Goal: Task Accomplishment & Management: Manage account settings

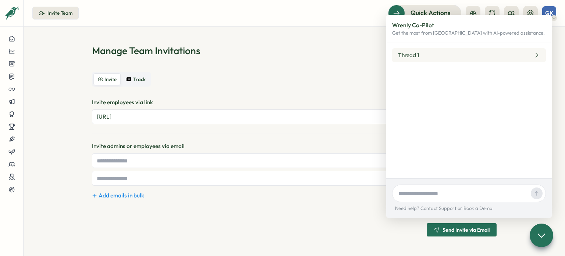
click at [238, 41] on section "Manage Team Invitations Invite Track Invite employees via link [URL] Copy Invit…" at bounding box center [295, 141] width 542 height 229
click at [7, 188] on div at bounding box center [11, 189] width 11 height 7
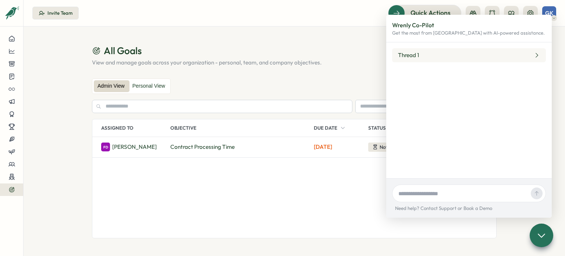
click at [305, 39] on section "All Goals View and manage goals across your organization - personal, team, and …" at bounding box center [295, 141] width 542 height 229
click at [549, 235] on div at bounding box center [541, 235] width 25 height 25
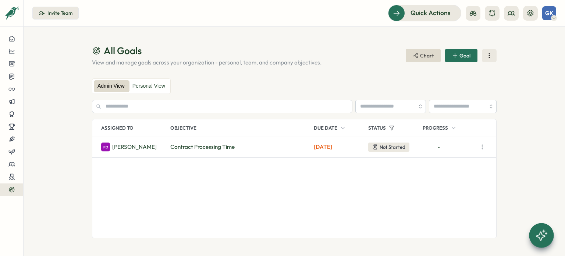
click at [433, 59] on span "Chart" at bounding box center [423, 55] width 21 height 13
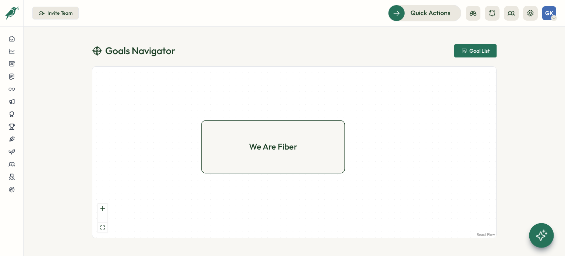
drag, startPoint x: 308, startPoint y: 125, endPoint x: 254, endPoint y: 150, distance: 59.5
click at [254, 150] on div "We Are Fiber" at bounding box center [273, 146] width 48 height 13
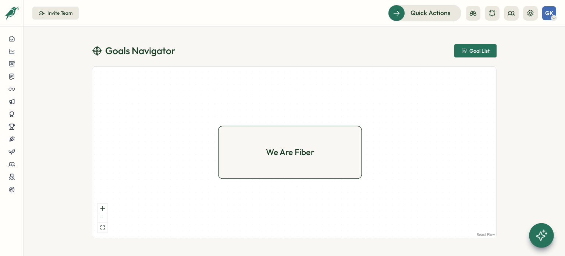
drag, startPoint x: 265, startPoint y: 150, endPoint x: 280, endPoint y: 154, distance: 15.4
click at [280, 154] on div "We Are Fiber" at bounding box center [290, 152] width 48 height 13
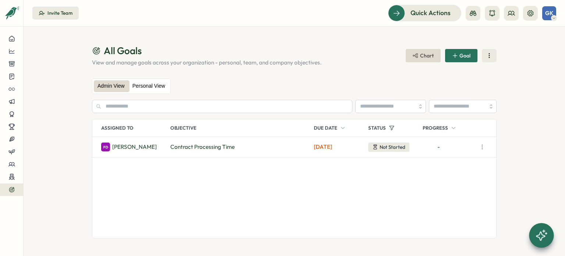
click at [143, 82] on label "Personal View" at bounding box center [149, 86] width 40 height 12
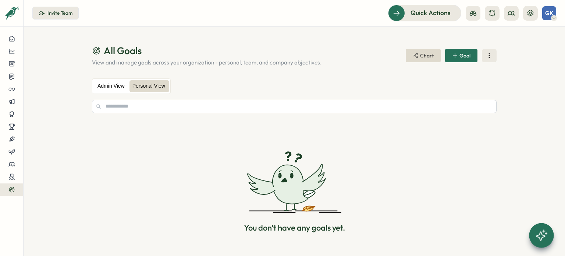
click at [105, 89] on label "Admin View" at bounding box center [111, 86] width 35 height 12
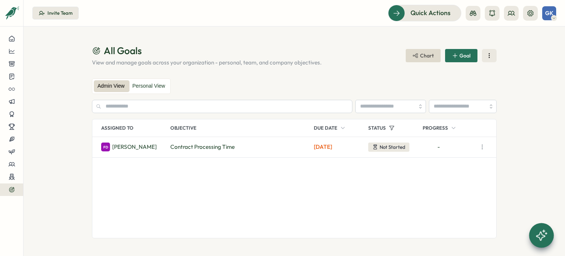
click at [465, 51] on span "Goal" at bounding box center [461, 55] width 18 height 13
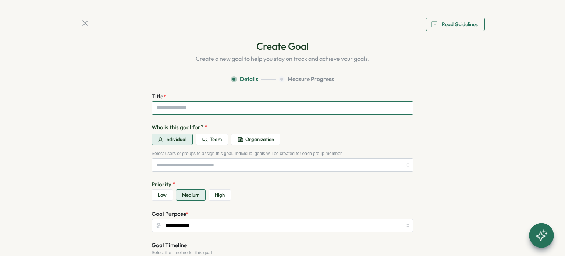
click at [168, 106] on input "Title *" at bounding box center [283, 107] width 262 height 13
type input "****"
click at [168, 173] on div "**********" at bounding box center [283, 181] width 262 height 178
click at [170, 169] on input "search" at bounding box center [279, 165] width 246 height 13
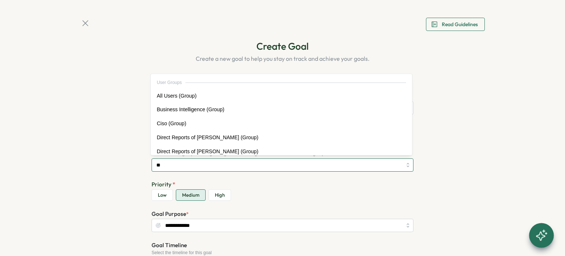
type input "***"
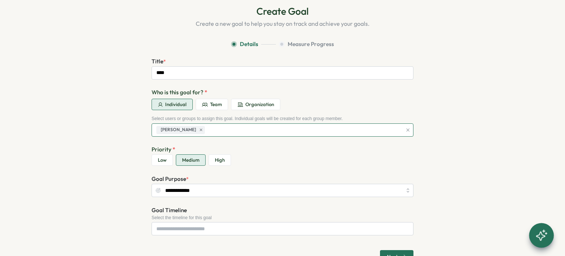
scroll to position [75, 0]
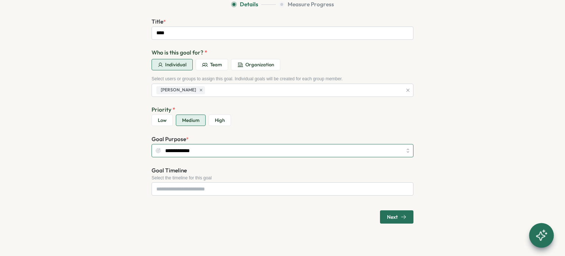
click at [200, 151] on input "**********" at bounding box center [283, 150] width 262 height 13
type input "**********"
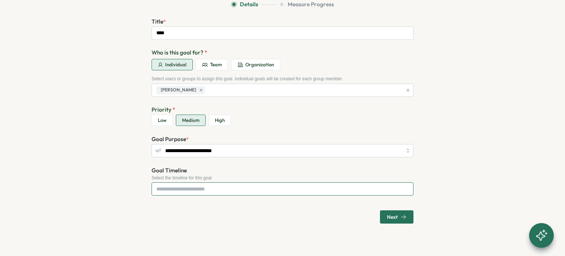
click at [182, 188] on input "Goal Timeline" at bounding box center [283, 188] width 262 height 13
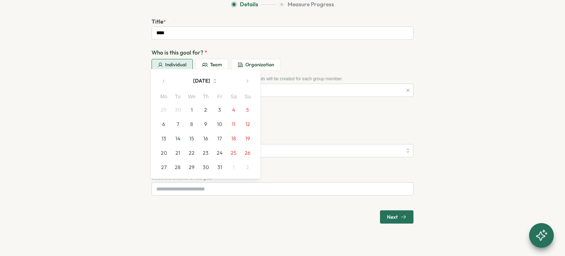
click at [207, 152] on button "23" at bounding box center [206, 153] width 14 height 14
click at [227, 153] on button "25" at bounding box center [234, 153] width 14 height 14
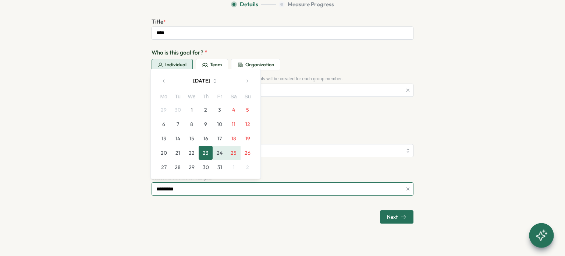
type input "**********"
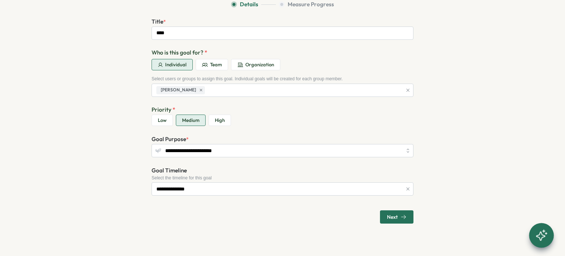
click at [402, 219] on icon "button" at bounding box center [404, 217] width 6 height 6
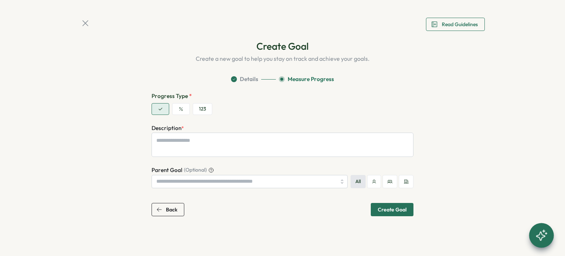
scroll to position [0, 0]
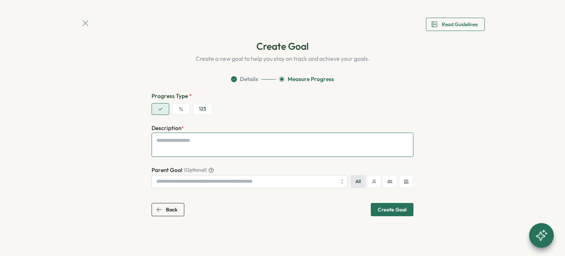
click at [177, 149] on textarea "Description *" at bounding box center [283, 145] width 262 height 24
type textarea "*"
type textarea "**"
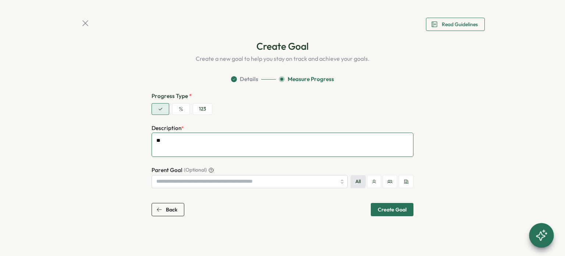
type textarea "*"
type textarea "***"
type textarea "*"
type textarea "****"
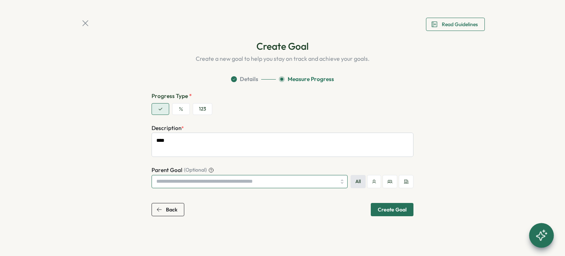
type textarea "*"
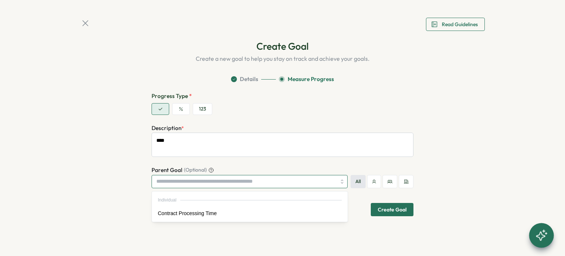
click at [176, 183] on input "Parent Goal (Optional)" at bounding box center [250, 181] width 196 height 13
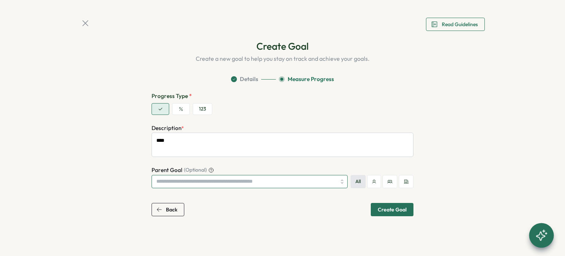
click at [240, 181] on input "Parent Goal (Optional)" at bounding box center [250, 181] width 196 height 13
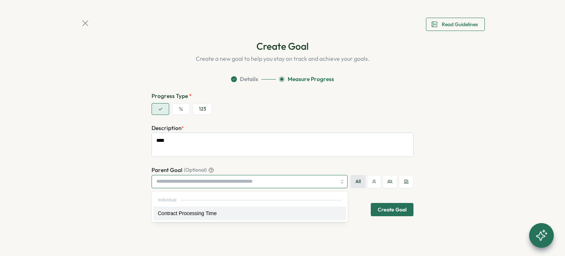
type input "*"
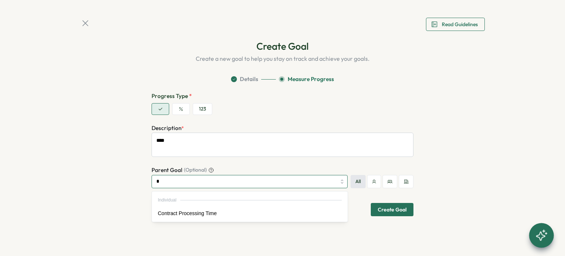
type textarea "*"
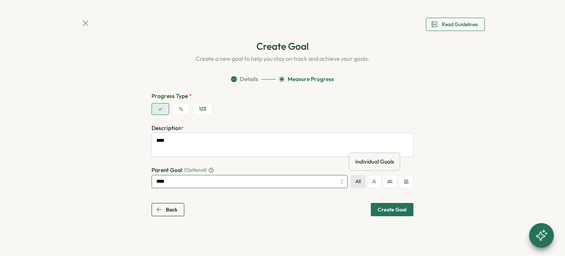
type input "****"
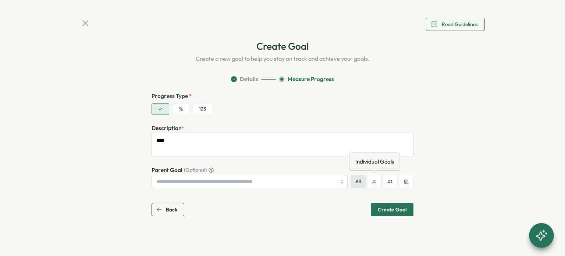
click at [375, 184] on icon "button" at bounding box center [374, 181] width 4 height 4
click at [177, 107] on button "button" at bounding box center [181, 109] width 18 height 12
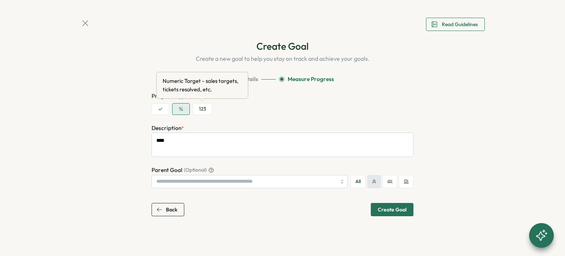
click at [204, 113] on button "123" at bounding box center [203, 109] width 20 height 12
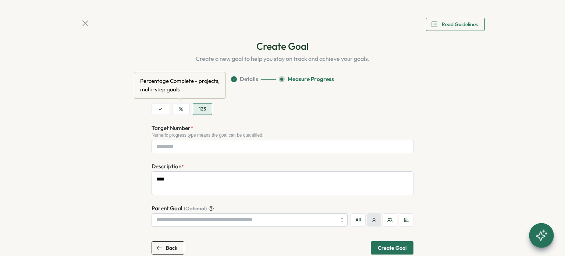
click at [184, 112] on button "button" at bounding box center [181, 109] width 18 height 12
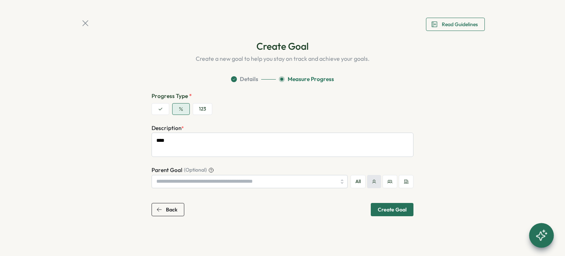
click at [394, 209] on div "Create Goal" at bounding box center [392, 209] width 29 height 5
type textarea "*"
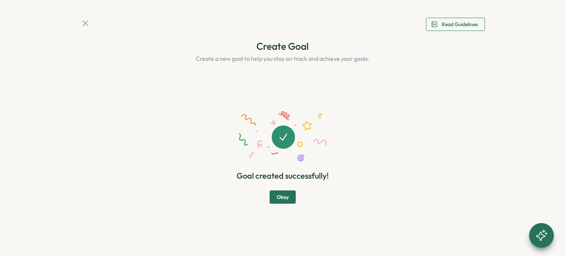
click at [285, 194] on span "Okay" at bounding box center [283, 197] width 12 height 13
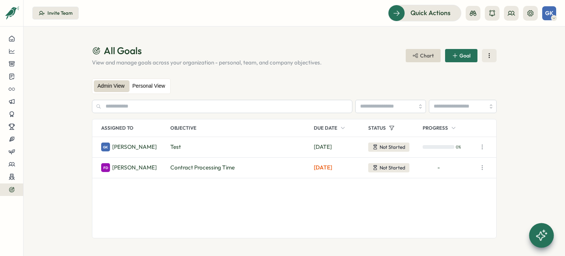
click at [153, 89] on label "Personal View" at bounding box center [149, 86] width 40 height 12
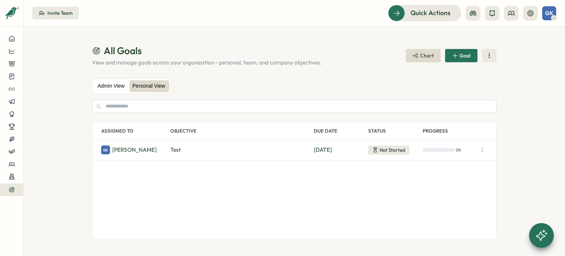
click at [108, 88] on label "Admin View" at bounding box center [111, 86] width 35 height 12
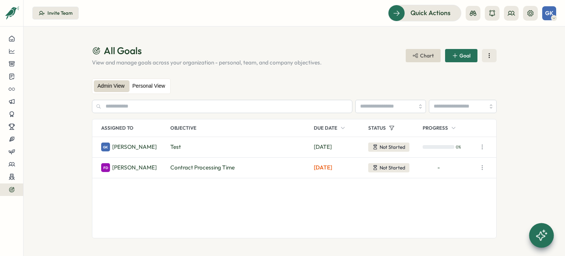
click at [140, 87] on label "Personal View" at bounding box center [149, 86] width 40 height 12
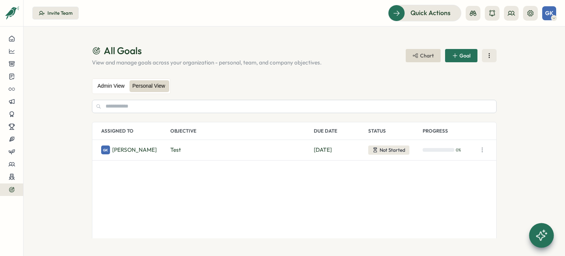
click at [107, 87] on label "Admin View" at bounding box center [111, 86] width 35 height 12
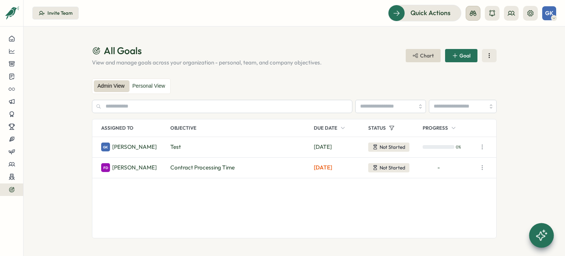
click at [474, 15] on icon at bounding box center [473, 13] width 7 height 5
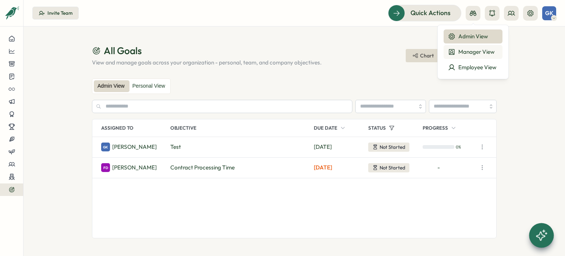
click at [473, 50] on div "Manager View" at bounding box center [473, 52] width 50 height 8
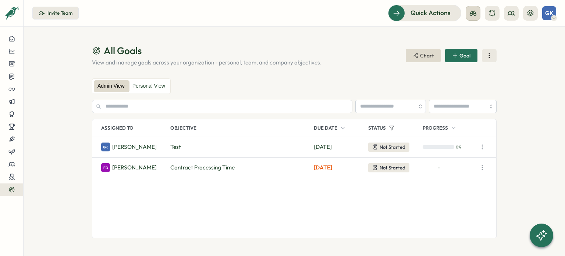
click at [473, 13] on icon at bounding box center [473, 13] width 7 height 7
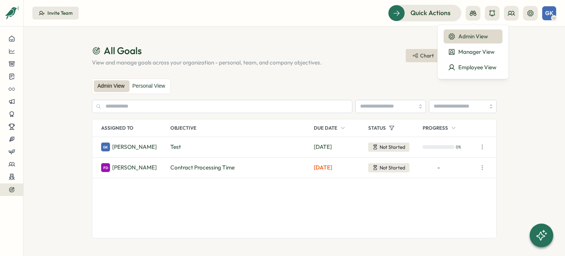
click at [123, 45] on span "All Goals" at bounding box center [123, 50] width 38 height 13
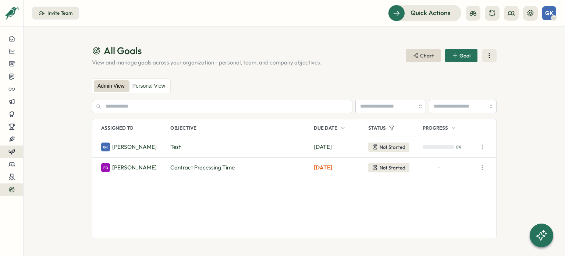
click at [12, 154] on icon at bounding box center [11, 151] width 7 height 7
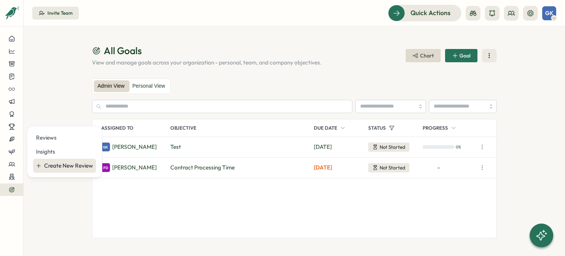
click at [57, 166] on div "Create New Review" at bounding box center [68, 166] width 49 height 8
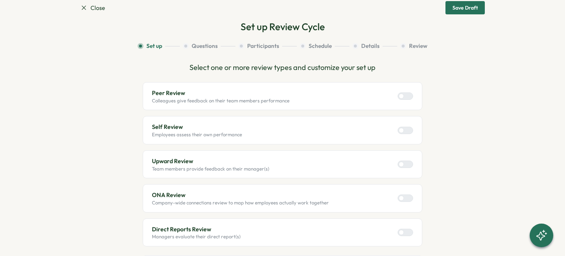
scroll to position [6, 0]
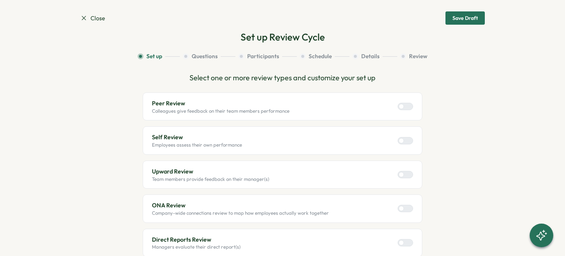
click at [405, 102] on div "Peer Review Colleagues give feedback on their team members performance" at bounding box center [282, 106] width 261 height 15
click at [406, 103] on div at bounding box center [408, 106] width 9 height 7
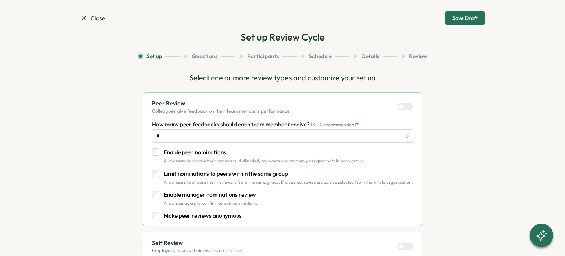
click at [76, 18] on section "Close Save Draft Set up Review Cycle Set up Questions Participants Schedule Det…" at bounding box center [282, 128] width 565 height 256
click at [86, 18] on icon at bounding box center [83, 17] width 7 height 7
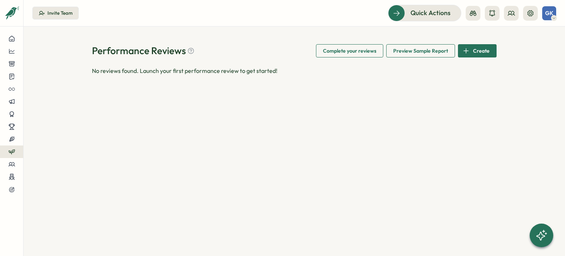
click at [6, 151] on div at bounding box center [11, 151] width 11 height 7
click at [57, 135] on div "Reviews" at bounding box center [64, 138] width 57 height 8
click at [9, 152] on icon at bounding box center [11, 151] width 7 height 7
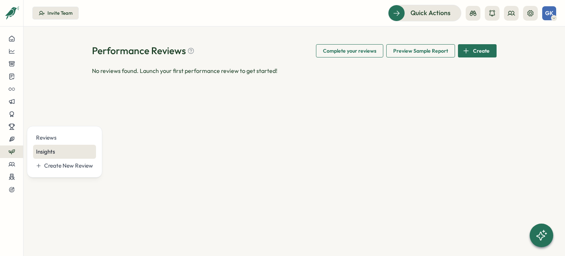
click at [56, 157] on div "Insights" at bounding box center [64, 152] width 63 height 14
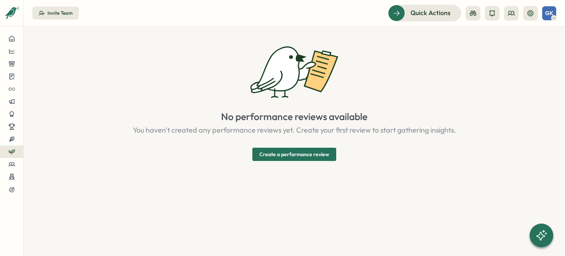
click at [279, 155] on span "Create a performance review" at bounding box center [295, 154] width 70 height 13
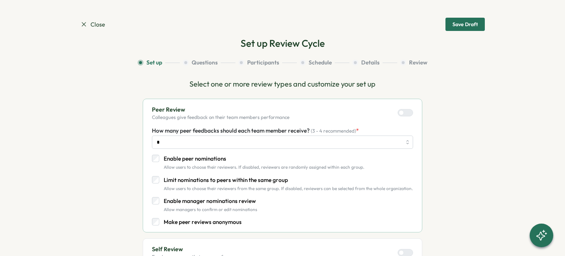
click at [81, 20] on span "Close" at bounding box center [92, 24] width 25 height 9
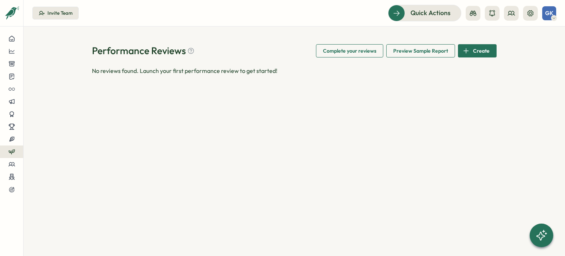
click at [13, 150] on icon at bounding box center [12, 151] width 6 height 3
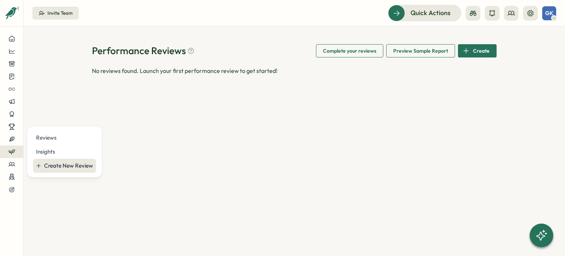
click at [57, 167] on div "Create New Review" at bounding box center [68, 166] width 49 height 8
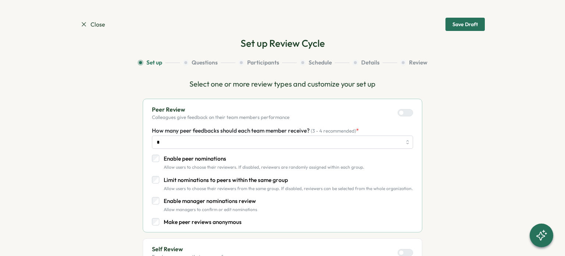
click at [84, 28] on icon at bounding box center [83, 24] width 7 height 7
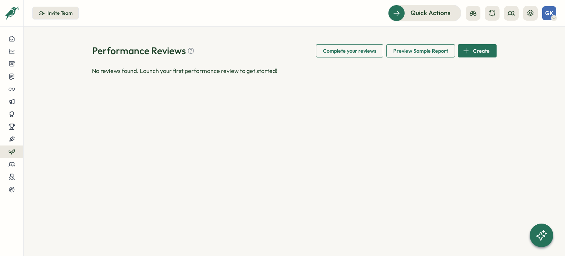
click at [10, 152] on icon at bounding box center [11, 153] width 2 height 2
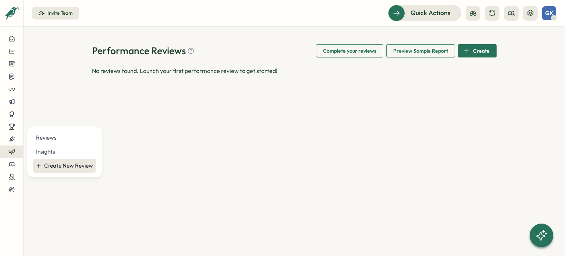
click at [50, 163] on div "Create New Review" at bounding box center [68, 166] width 49 height 8
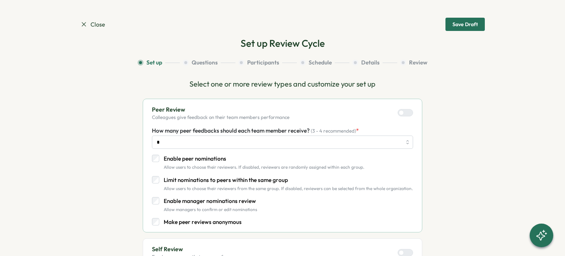
click at [75, 25] on section "Close Save Draft Set up Review Cycle Set up Questions Participants Schedule Det…" at bounding box center [282, 128] width 565 height 256
click at [78, 24] on section "Close Save Draft Set up Review Cycle Set up Questions Participants Schedule Det…" at bounding box center [282, 128] width 565 height 256
click at [82, 23] on icon at bounding box center [84, 24] width 4 height 4
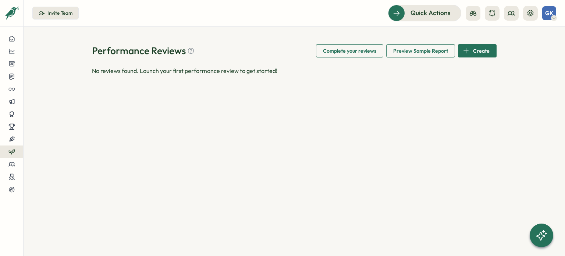
click at [424, 54] on span "Preview Sample Report" at bounding box center [421, 51] width 55 height 13
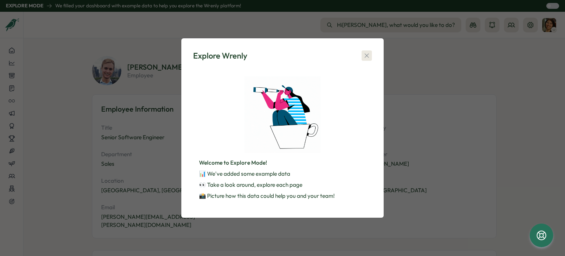
click at [370, 54] on icon "button" at bounding box center [366, 55] width 7 height 7
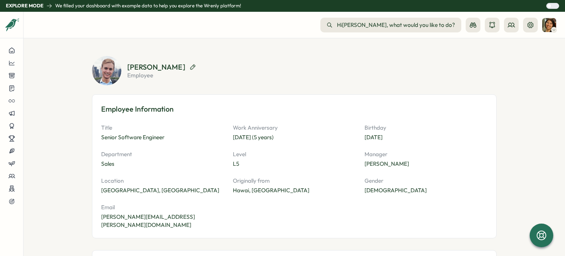
click at [190, 69] on icon "button" at bounding box center [193, 67] width 7 height 7
click at [190, 68] on icon "button" at bounding box center [193, 67] width 7 height 7
drag, startPoint x: 126, startPoint y: 74, endPoint x: 180, endPoint y: 78, distance: 53.9
click at [161, 76] on div "Matthew Brooks employee" at bounding box center [294, 70] width 405 height 29
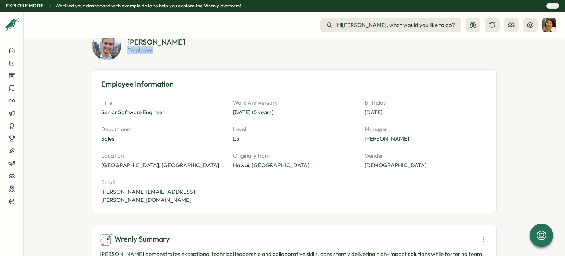
scroll to position [37, 0]
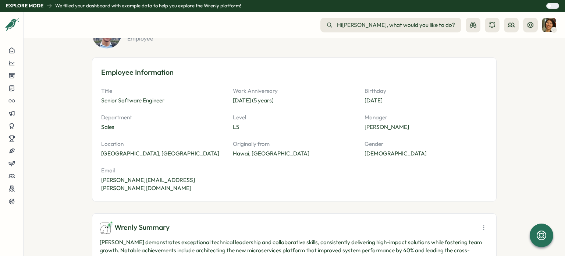
click at [103, 98] on div "Senior Software Engineer" at bounding box center [162, 100] width 123 height 8
click at [112, 130] on div "Sales" at bounding box center [162, 127] width 123 height 8
click at [254, 98] on div "Sep 01, 2020 (5 years)" at bounding box center [294, 100] width 123 height 8
drag, startPoint x: 223, startPoint y: 100, endPoint x: 295, endPoint y: 100, distance: 72.5
click at [295, 100] on div "Title Senior Software Engineer Work Anniversary Sep 01, 2020 (5 years) Birthday…" at bounding box center [294, 139] width 387 height 105
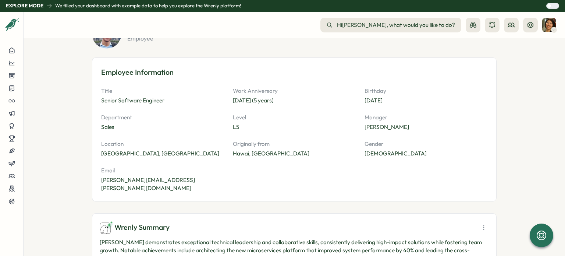
click at [274, 114] on p "Level" at bounding box center [294, 117] width 123 height 8
drag, startPoint x: 231, startPoint y: 126, endPoint x: 240, endPoint y: 126, distance: 9.2
click at [240, 126] on div "Title Senior Software Engineer Work Anniversary Sep 01, 2020 (5 years) Birthday…" at bounding box center [294, 139] width 387 height 105
click at [253, 126] on div "L5" at bounding box center [294, 127] width 123 height 8
click at [237, 124] on div "L5" at bounding box center [294, 127] width 123 height 8
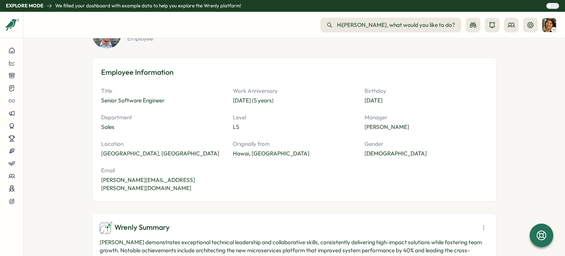
click at [235, 120] on p "Level" at bounding box center [294, 117] width 123 height 8
click at [239, 126] on div "L5" at bounding box center [294, 127] width 123 height 8
click at [235, 120] on p "Level" at bounding box center [294, 117] width 123 height 8
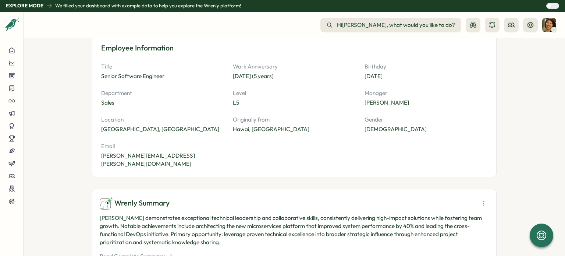
scroll to position [74, 0]
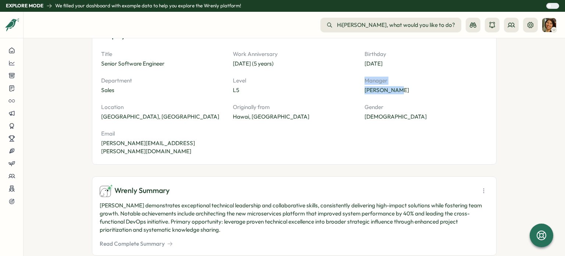
drag, startPoint x: 354, startPoint y: 91, endPoint x: 408, endPoint y: 92, distance: 54.1
click at [408, 92] on div "Title Senior Software Engineer Work Anniversary Sep 01, 2020 (5 years) Birthday…" at bounding box center [294, 102] width 387 height 105
click at [399, 114] on div "Male" at bounding box center [426, 117] width 123 height 8
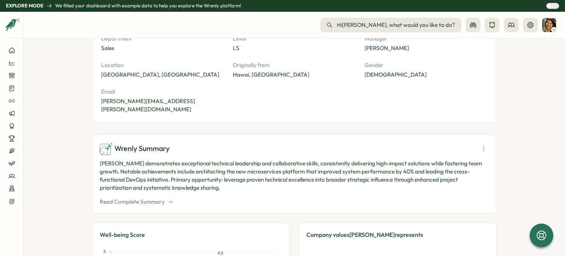
scroll to position [147, 0]
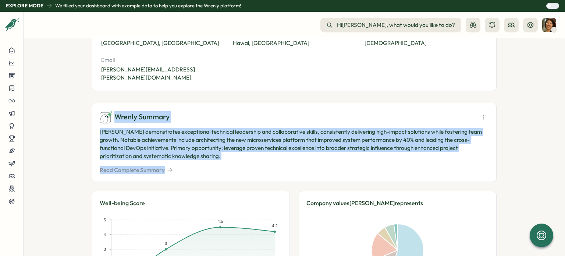
drag, startPoint x: 98, startPoint y: 102, endPoint x: 469, endPoint y: 168, distance: 377.3
click at [469, 168] on div "Wrenly Summary Alex demonstrates exceptional technical leadership and collabora…" at bounding box center [294, 143] width 405 height 80
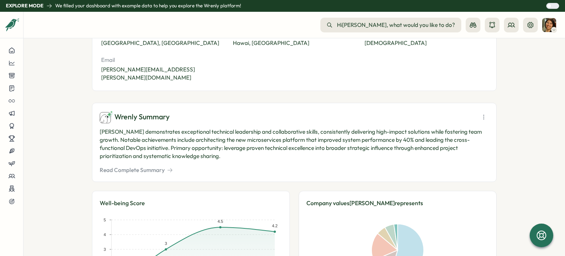
click at [126, 166] on button "Read Complete Summary" at bounding box center [136, 170] width 73 height 8
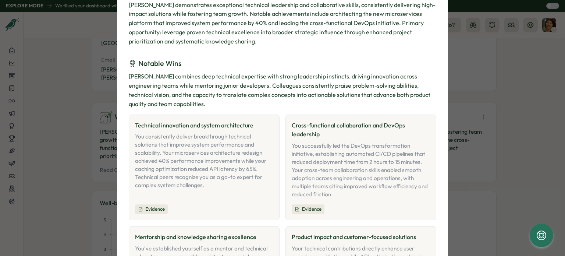
scroll to position [0, 0]
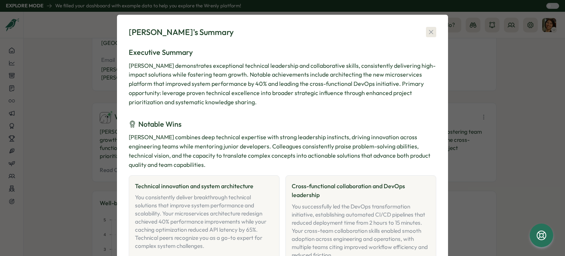
click at [428, 34] on icon "button" at bounding box center [431, 31] width 7 height 7
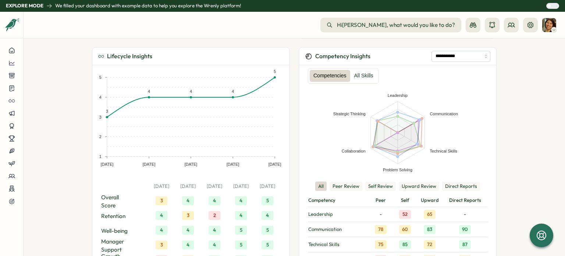
scroll to position [405, 0]
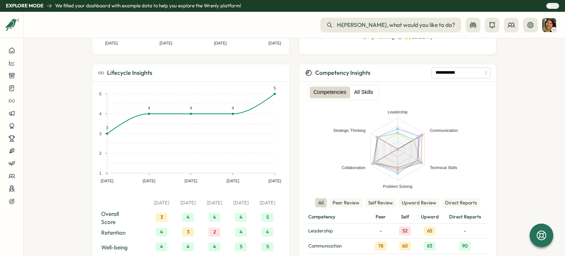
click at [362, 87] on label "All Skills" at bounding box center [364, 93] width 27 height 12
drag, startPoint x: 321, startPoint y: 88, endPoint x: 334, endPoint y: 92, distance: 13.9
click at [321, 87] on label "Competencies" at bounding box center [330, 93] width 40 height 12
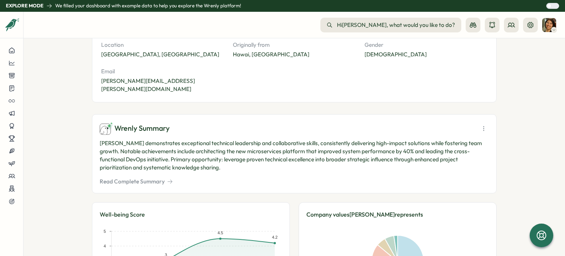
scroll to position [147, 0]
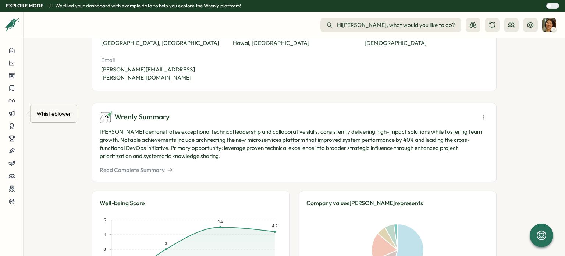
click at [43, 79] on section "Matthew Brooks employee Employee Information Title Senior Software Engineer Wor…" at bounding box center [295, 147] width 542 height 218
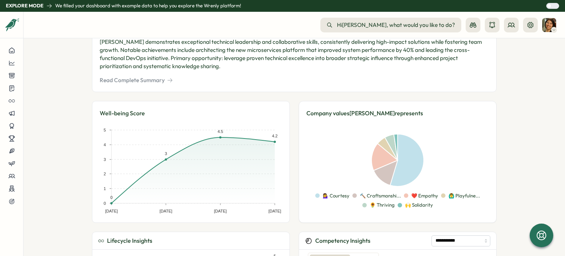
scroll to position [252, 0]
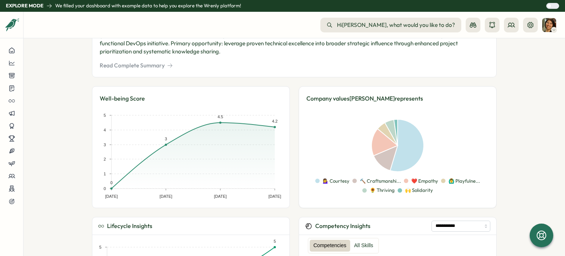
click at [105, 106] on rect at bounding box center [195, 153] width 190 height 94
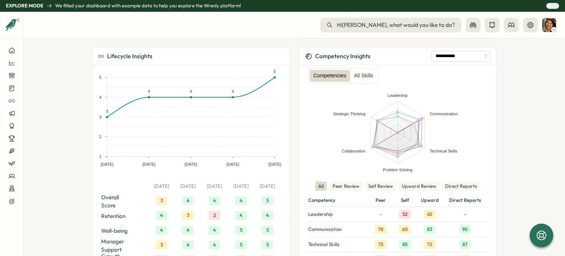
scroll to position [423, 0]
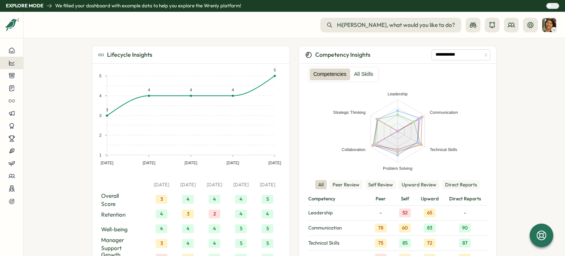
click at [17, 60] on button at bounding box center [11, 63] width 23 height 13
click at [370, 68] on label "All Skills" at bounding box center [364, 74] width 27 height 12
click at [329, 68] on label "Competencies" at bounding box center [330, 74] width 40 height 12
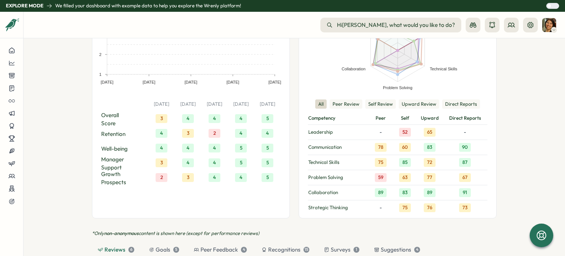
scroll to position [497, 0]
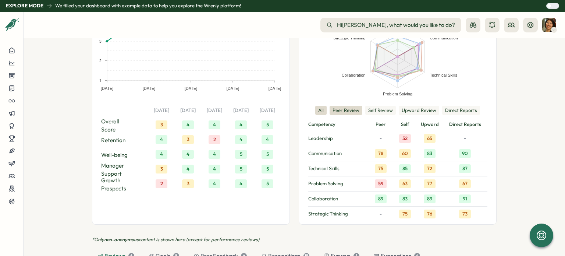
click at [346, 106] on button "Peer Review" at bounding box center [346, 111] width 33 height 10
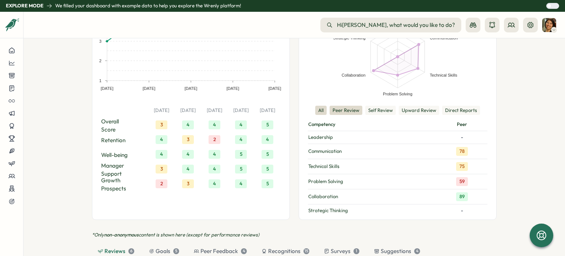
click at [316, 106] on button "All" at bounding box center [321, 111] width 11 height 10
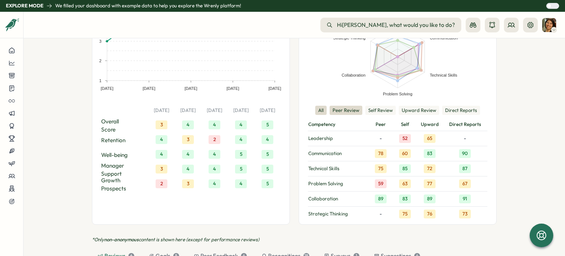
click at [336, 106] on button "Peer Review" at bounding box center [346, 111] width 33 height 10
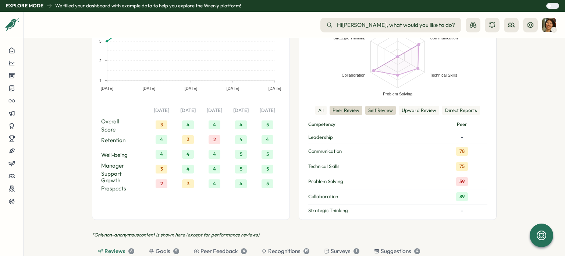
click at [372, 106] on button "Self Review" at bounding box center [381, 111] width 31 height 10
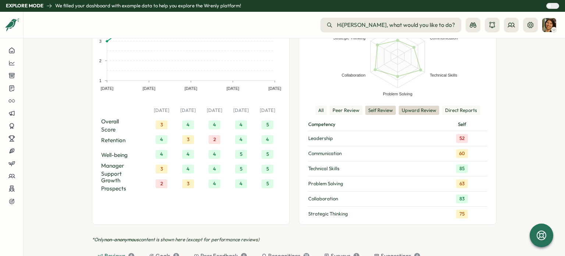
click at [414, 106] on button "Upward Review" at bounding box center [419, 111] width 40 height 10
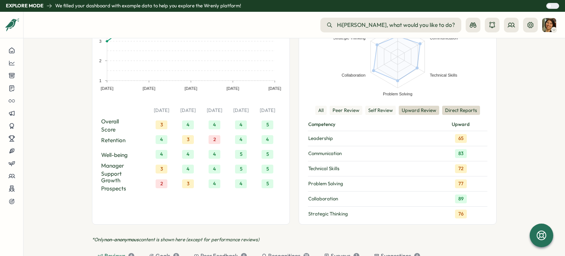
click at [461, 106] on button "Direct Reports" at bounding box center [462, 111] width 38 height 10
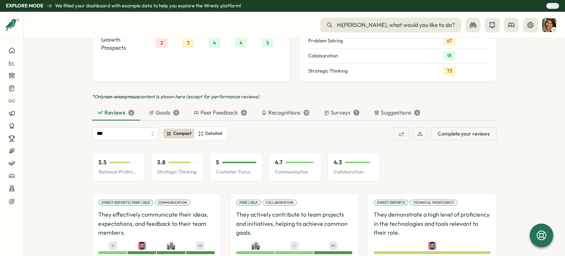
scroll to position [630, 0]
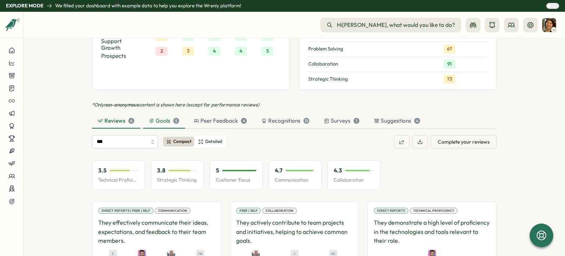
click at [148, 116] on div "Goals 5" at bounding box center [164, 121] width 42 height 15
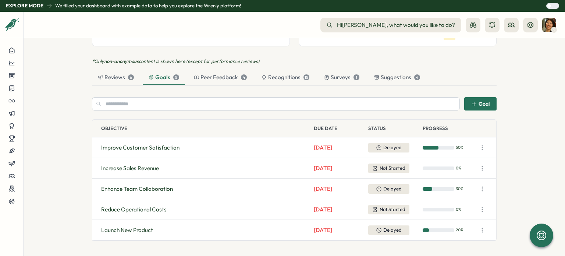
scroll to position [666, 0]
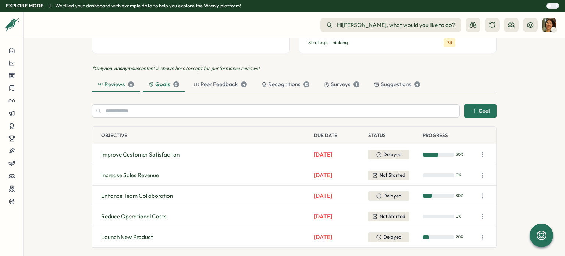
click at [123, 77] on div "Reviews 6" at bounding box center [116, 84] width 48 height 15
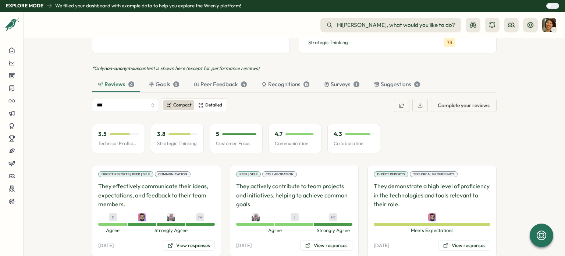
click at [209, 102] on span "Detailed" at bounding box center [213, 105] width 17 height 7
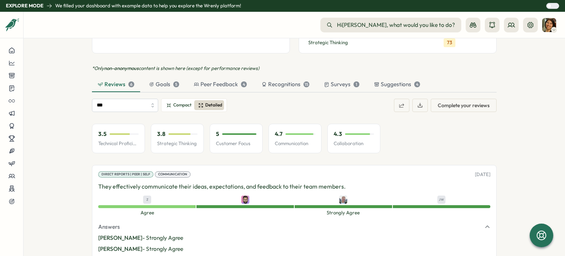
click at [182, 102] on span "Compact" at bounding box center [182, 105] width 18 height 7
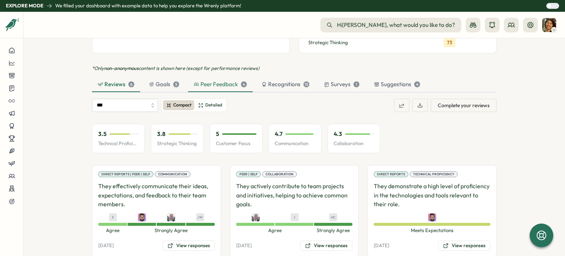
click at [205, 80] on div "Peer Feedback 4" at bounding box center [220, 84] width 53 height 8
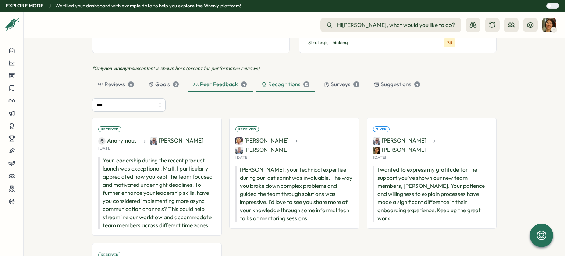
click at [298, 80] on div "Recognitions 15" at bounding box center [286, 84] width 48 height 8
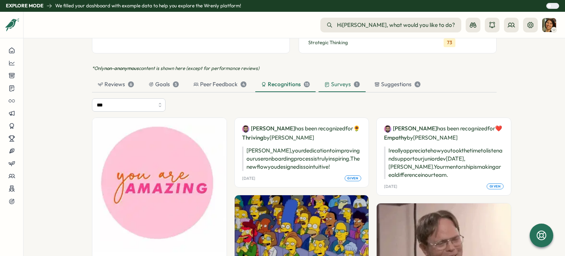
click at [347, 80] on div "Surveys 1" at bounding box center [342, 84] width 35 height 8
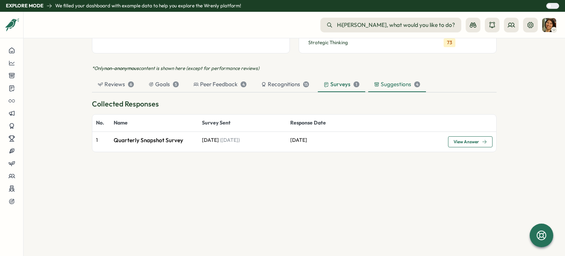
click at [415, 81] on div "4" at bounding box center [418, 84] width 6 height 6
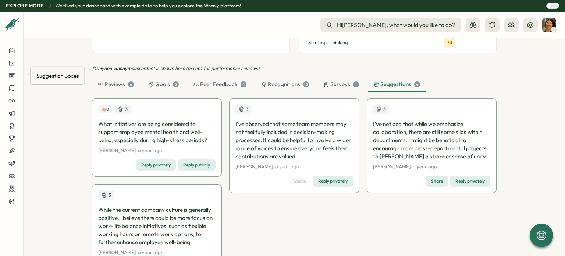
click at [50, 79] on div "Suggestion Boxes" at bounding box center [57, 75] width 45 height 11
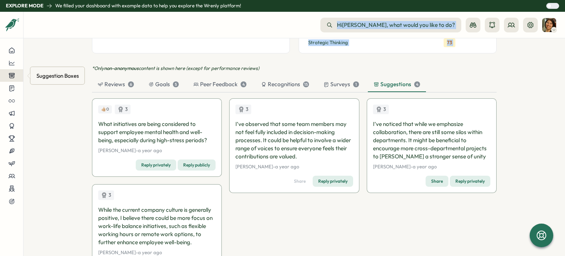
drag, startPoint x: 44, startPoint y: 58, endPoint x: 13, endPoint y: 76, distance: 36.1
click at [13, 76] on div "Hi Sarah , what would you like to do? What would you like to do? Matthew Brooks…" at bounding box center [282, 134] width 565 height 244
click at [440, 65] on div "*Only non-anonymous content is shown here (except for performance reviews) Revi…" at bounding box center [294, 175] width 405 height 221
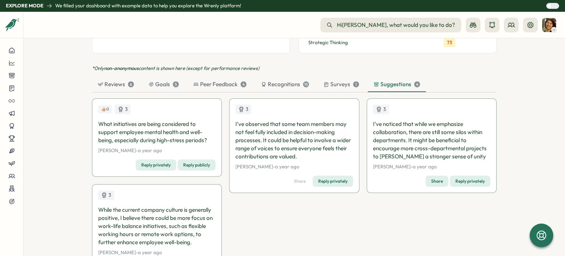
click at [561, 208] on section "Matthew Brooks employee Employee Information Title Senior Software Engineer Wor…" at bounding box center [295, 147] width 542 height 218
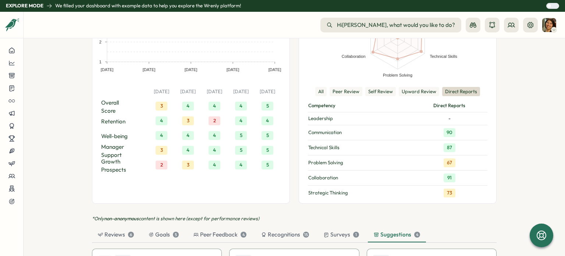
scroll to position [535, 0]
